Goal: Browse casually: Explore the website without a specific task or goal

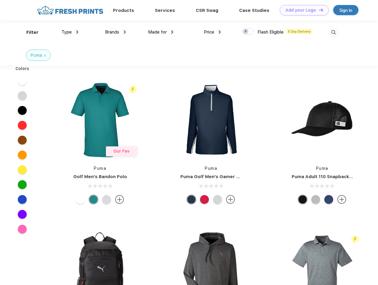
click at [302, 10] on link "Add your Logo Design Tool" at bounding box center [304, 10] width 49 height 10
click at [0, 0] on div "Design Tool" at bounding box center [0, 0] width 0 height 0
click at [319, 10] on link "Add your Logo Design Tool" at bounding box center [304, 10] width 49 height 10
click at [29, 32] on div "Filter" at bounding box center [32, 32] width 12 height 7
click at [70, 32] on span "Type" at bounding box center [66, 31] width 10 height 5
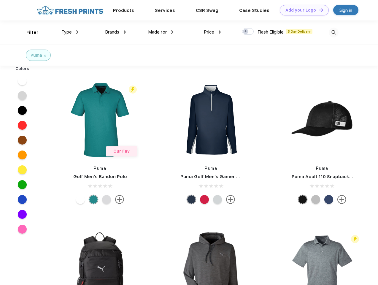
click at [116, 32] on span "Brands" at bounding box center [112, 31] width 14 height 5
click at [161, 32] on span "Made for" at bounding box center [157, 31] width 19 height 5
click at [213, 32] on span "Price" at bounding box center [209, 31] width 10 height 5
click at [248, 32] on div at bounding box center [248, 31] width 12 height 7
click at [246, 32] on input "checkbox" at bounding box center [244, 30] width 4 height 4
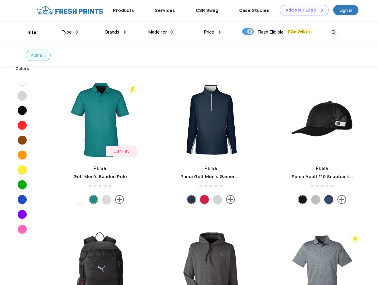
click at [334, 32] on img at bounding box center [334, 33] width 10 height 10
